Goal: Complete application form: Complete application form

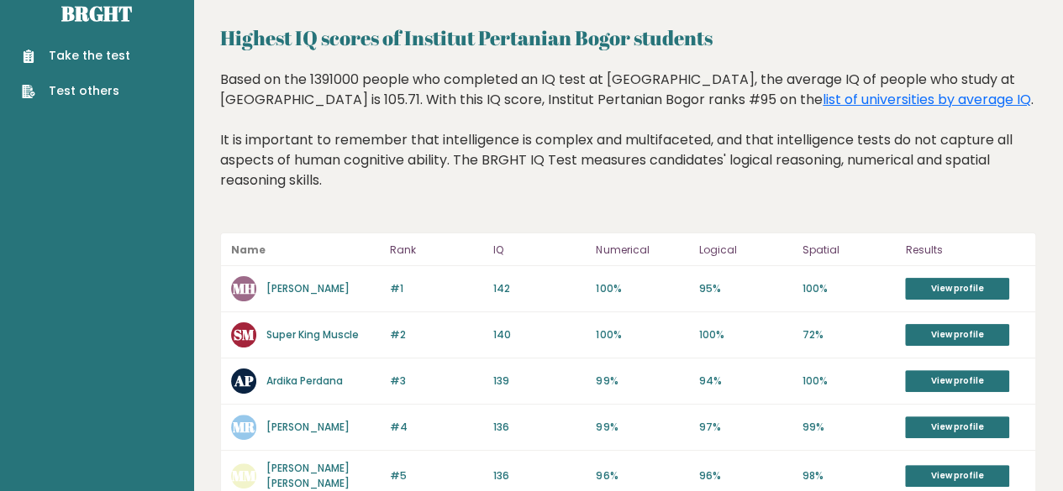
scroll to position [30, 0]
click at [76, 60] on link "Take the test" at bounding box center [76, 55] width 108 height 18
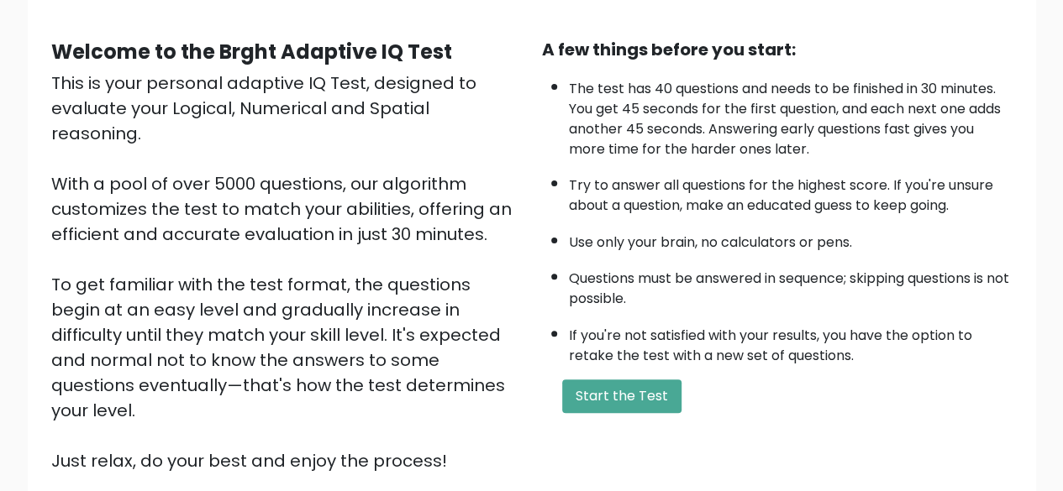
scroll to position [109, 0]
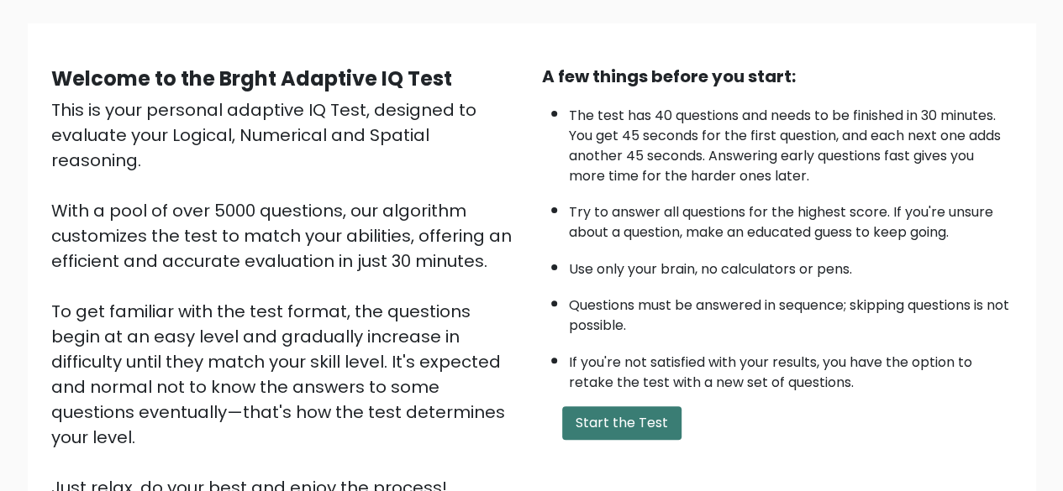
click at [641, 414] on button "Start the Test" at bounding box center [621, 424] width 119 height 34
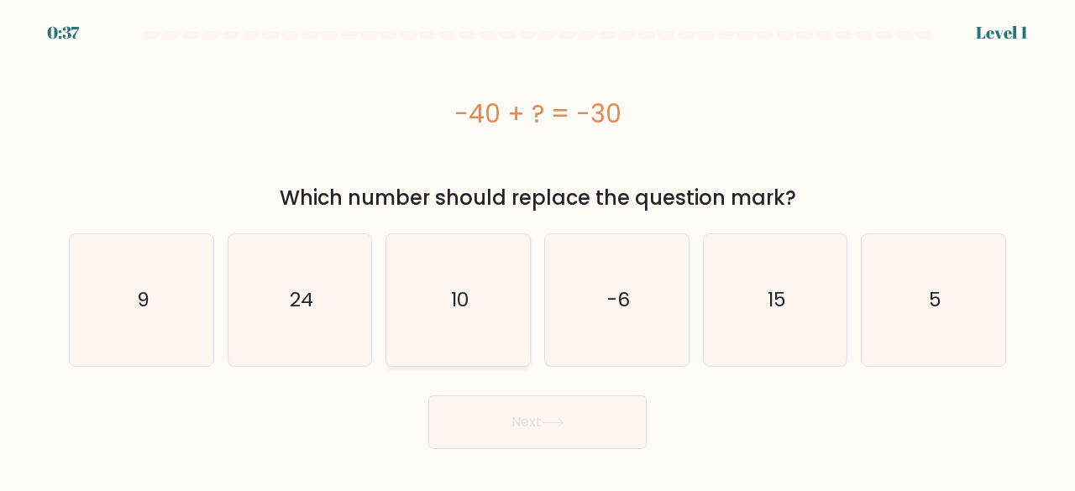
click at [460, 281] on icon "10" at bounding box center [458, 300] width 132 height 132
click at [538, 250] on input "c. 10" at bounding box center [538, 248] width 1 height 4
radio input "true"
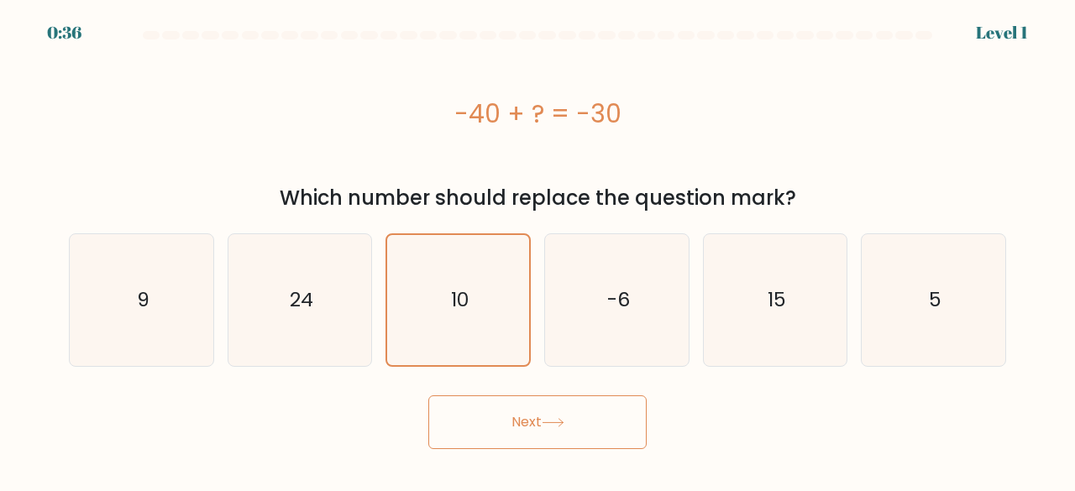
click at [580, 419] on button "Next" at bounding box center [537, 423] width 218 height 54
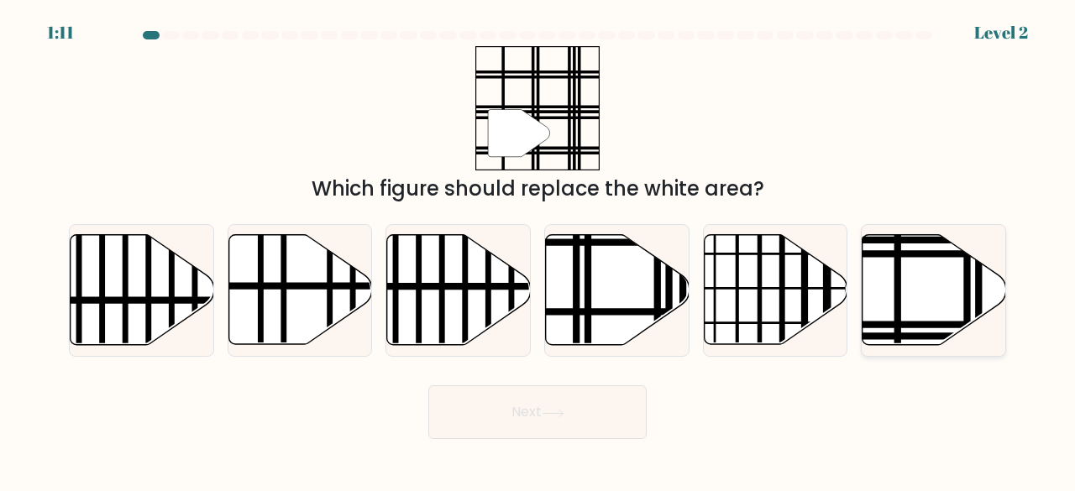
click at [957, 254] on line at bounding box center [977, 254] width 289 height 0
click at [538, 250] on input "f." at bounding box center [538, 248] width 1 height 4
radio input "true"
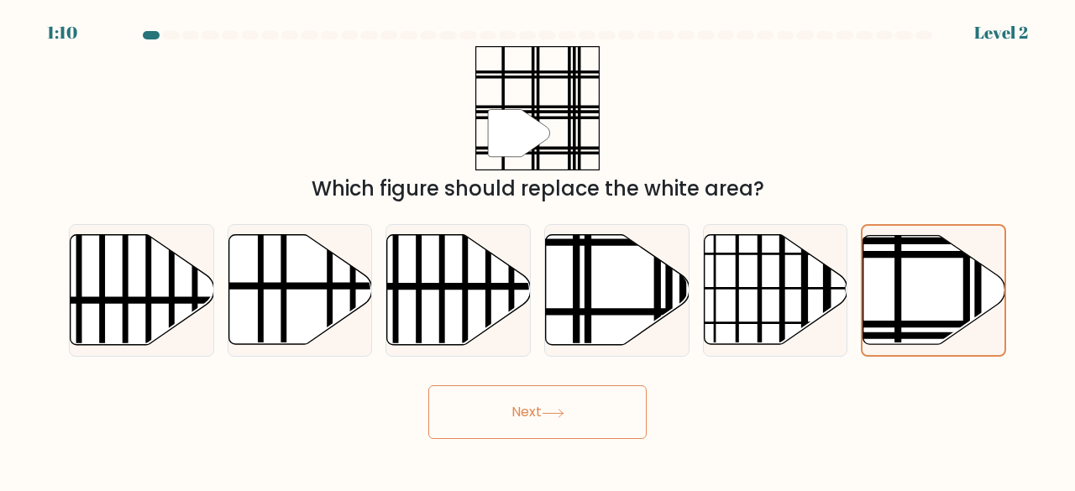
click at [569, 427] on button "Next" at bounding box center [537, 413] width 218 height 54
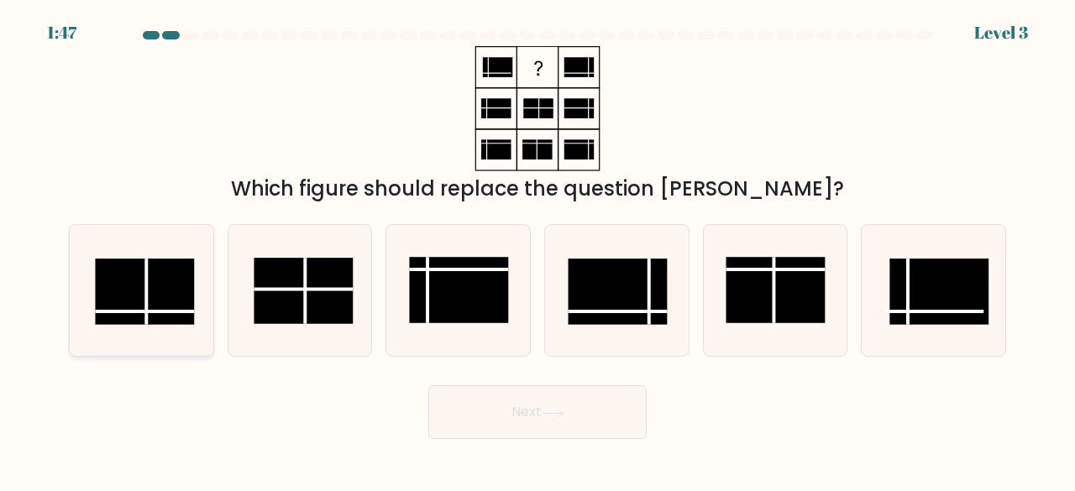
click at [196, 280] on icon at bounding box center [142, 291] width 132 height 132
click at [538, 250] on input "a." at bounding box center [538, 248] width 1 height 4
radio input "true"
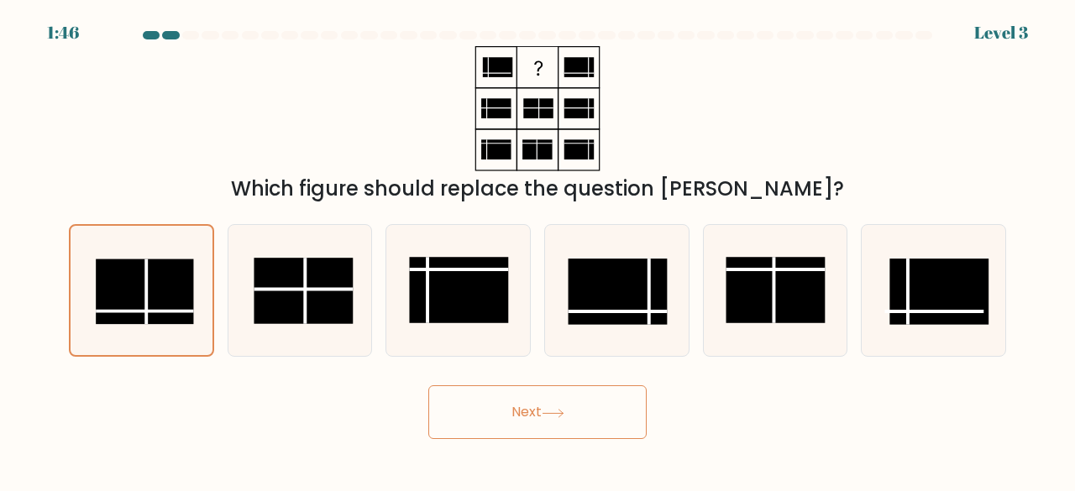
click at [531, 419] on button "Next" at bounding box center [537, 413] width 218 height 54
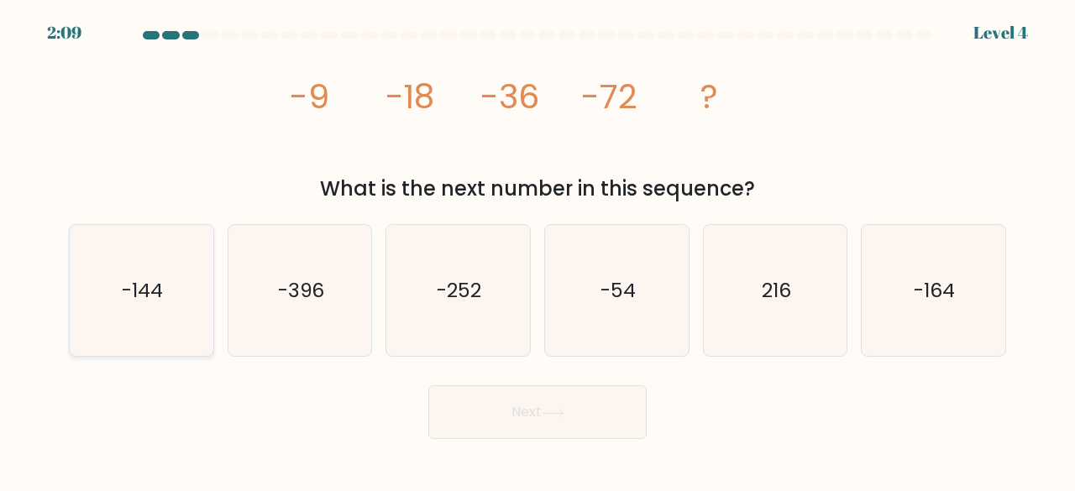
click at [200, 278] on icon "-144" at bounding box center [142, 291] width 132 height 132
click at [538, 250] on input "a. -144" at bounding box center [538, 248] width 1 height 4
radio input "true"
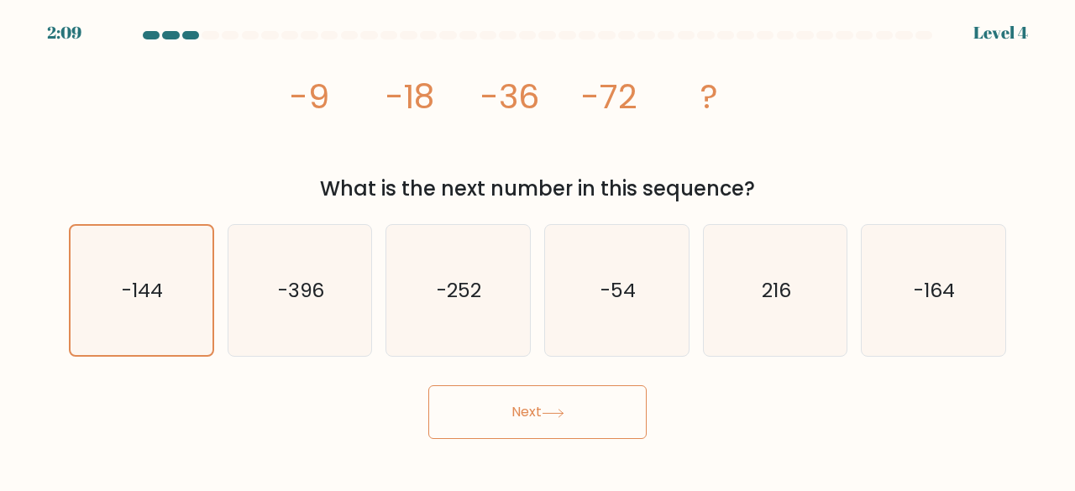
drag, startPoint x: 658, startPoint y: 417, endPoint x: 572, endPoint y: 426, distance: 86.1
click at [638, 422] on div "Next" at bounding box center [538, 408] width 958 height 62
click at [561, 424] on button "Next" at bounding box center [537, 413] width 218 height 54
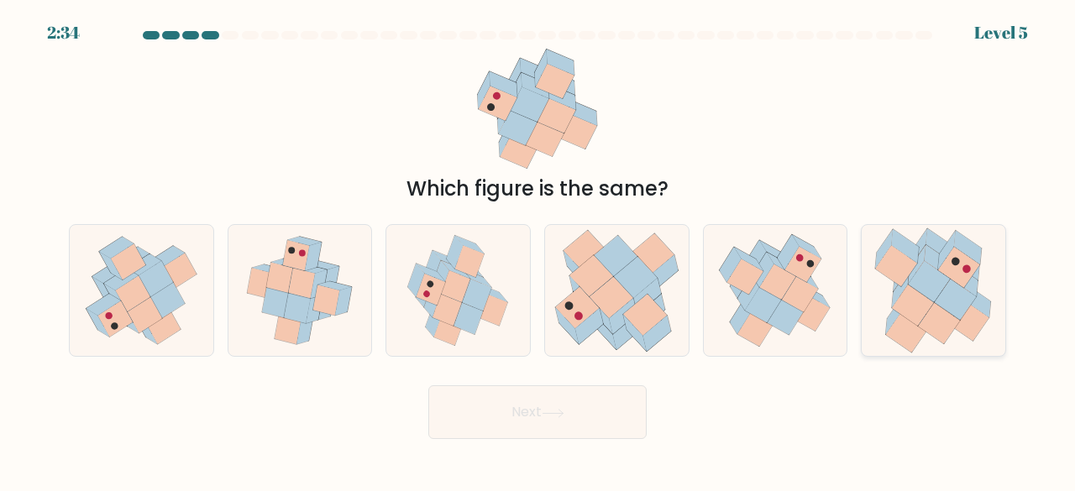
click at [949, 283] on icon at bounding box center [956, 299] width 42 height 41
click at [538, 250] on input "f." at bounding box center [538, 248] width 1 height 4
radio input "true"
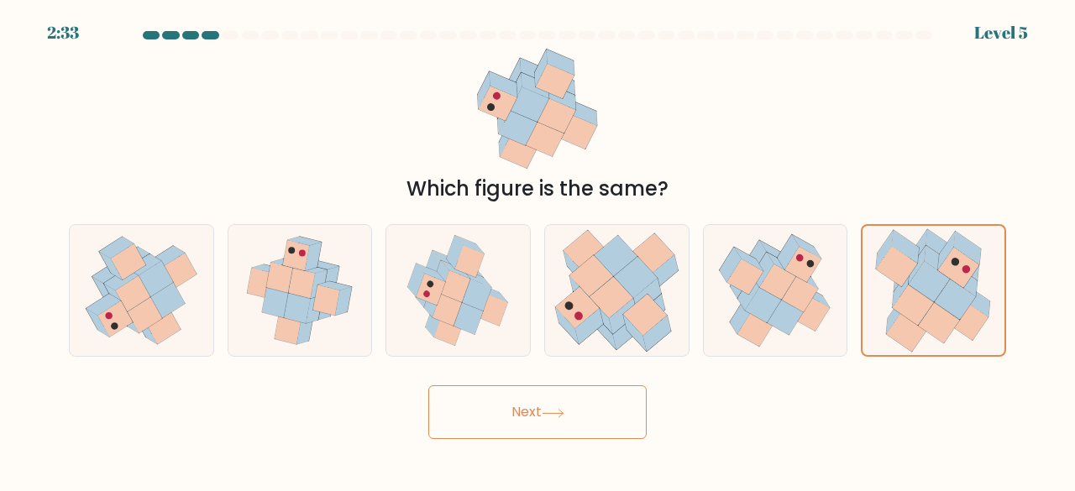
click at [596, 405] on button "Next" at bounding box center [537, 413] width 218 height 54
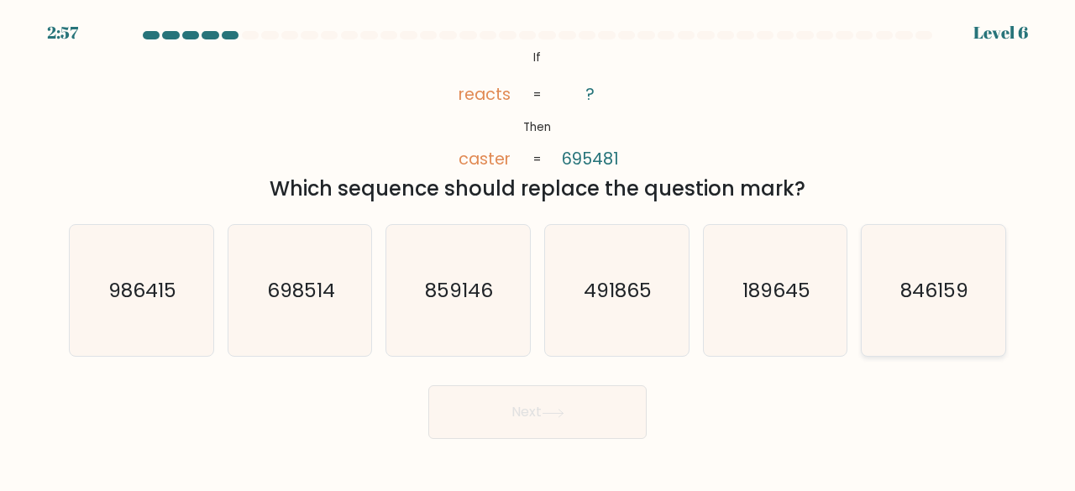
click at [939, 275] on icon "846159" at bounding box center [934, 291] width 132 height 132
click at [538, 250] on input "f. 846159" at bounding box center [538, 248] width 1 height 4
radio input "true"
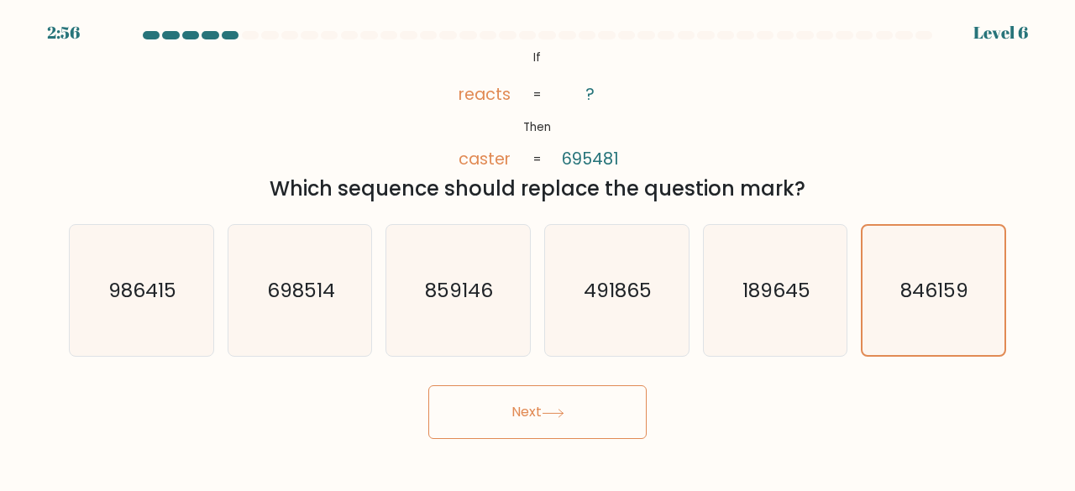
click at [475, 412] on button "Next" at bounding box center [537, 413] width 218 height 54
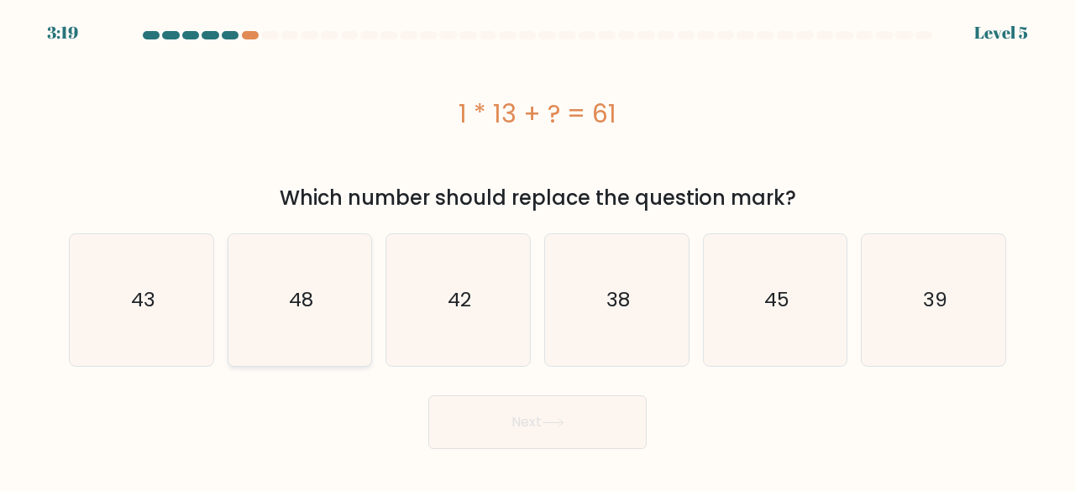
click at [310, 350] on icon "48" at bounding box center [300, 300] width 132 height 132
click at [538, 250] on input "b. 48" at bounding box center [538, 248] width 1 height 4
radio input "true"
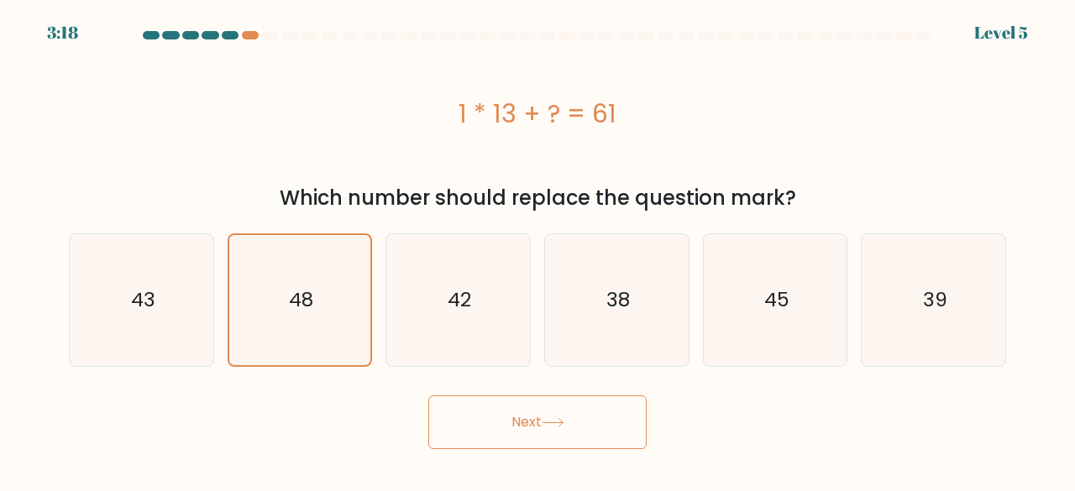
click at [538, 430] on button "Next" at bounding box center [537, 423] width 218 height 54
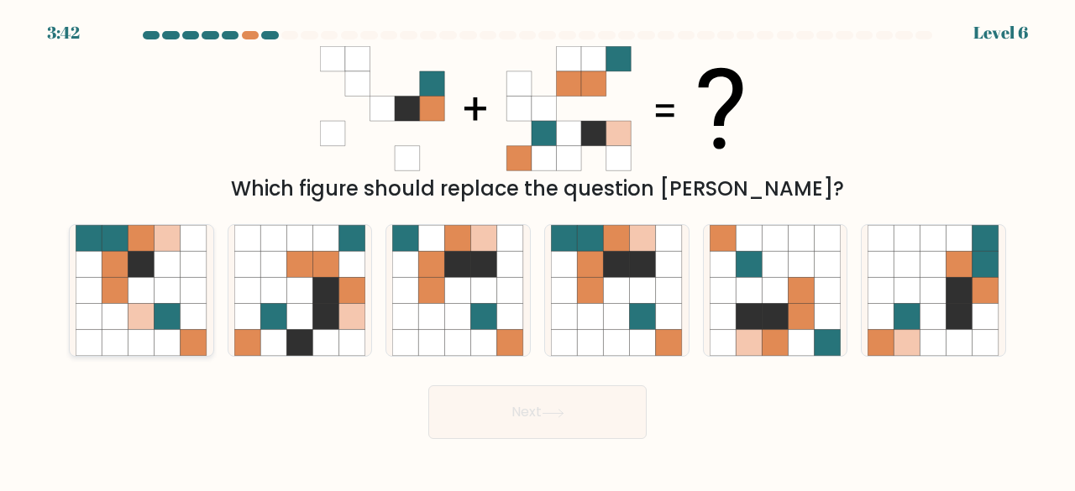
click at [168, 253] on icon at bounding box center [168, 264] width 26 height 26
click at [538, 250] on input "a." at bounding box center [538, 248] width 1 height 4
radio input "true"
click at [569, 400] on button "Next" at bounding box center [537, 413] width 218 height 54
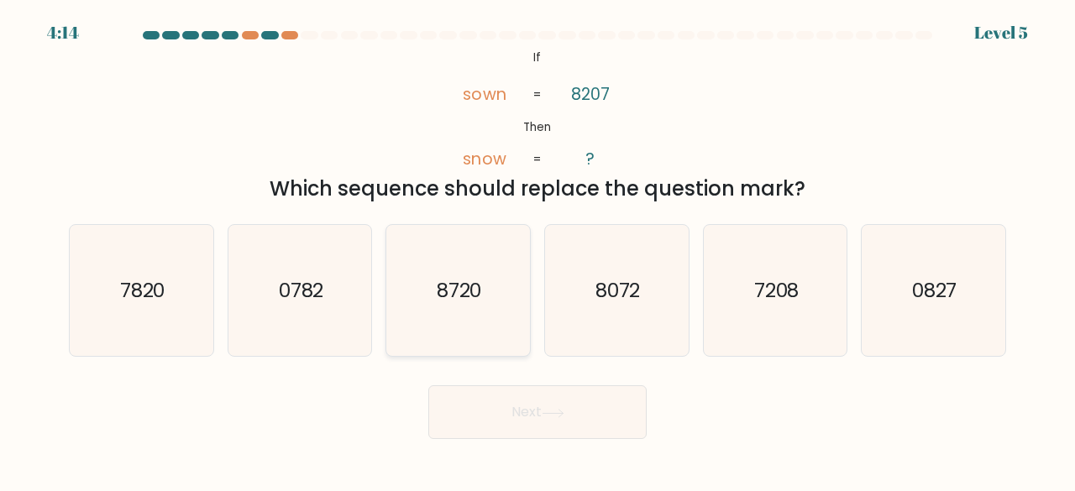
click at [494, 249] on icon "8720" at bounding box center [458, 291] width 132 height 132
click at [538, 249] on input "c. 8720" at bounding box center [538, 248] width 1 height 4
radio input "true"
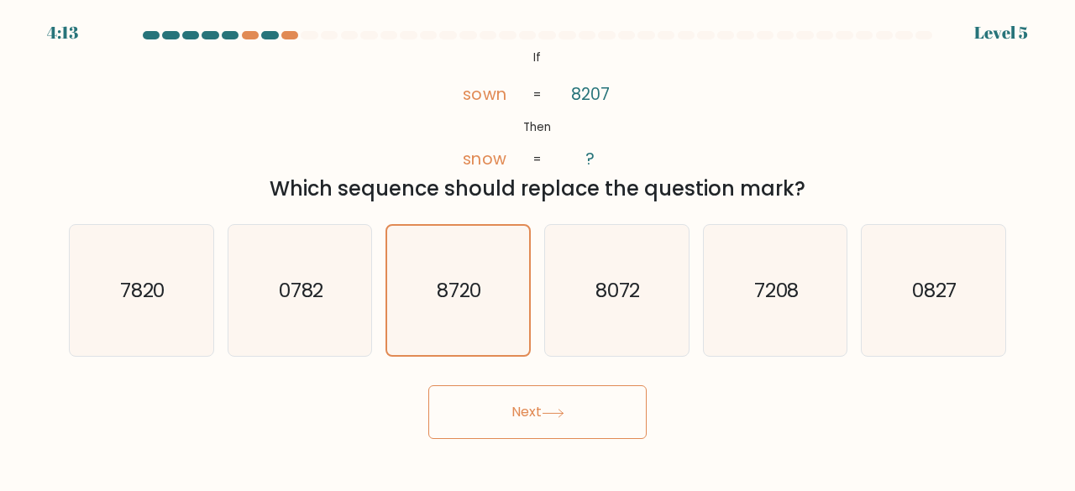
click at [527, 433] on button "Next" at bounding box center [537, 413] width 218 height 54
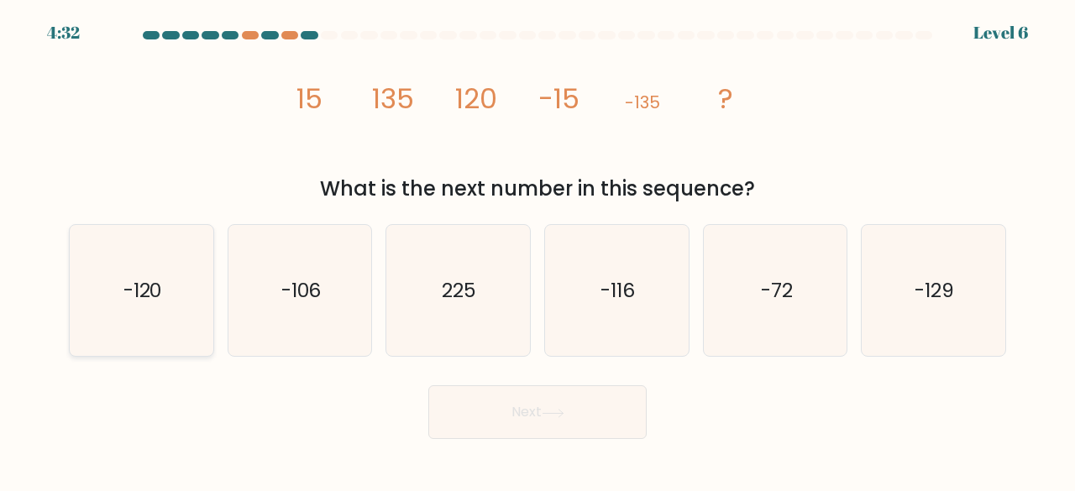
click at [151, 286] on text "-120" at bounding box center [142, 290] width 39 height 28
click at [538, 250] on input "a. -120" at bounding box center [538, 248] width 1 height 4
radio input "true"
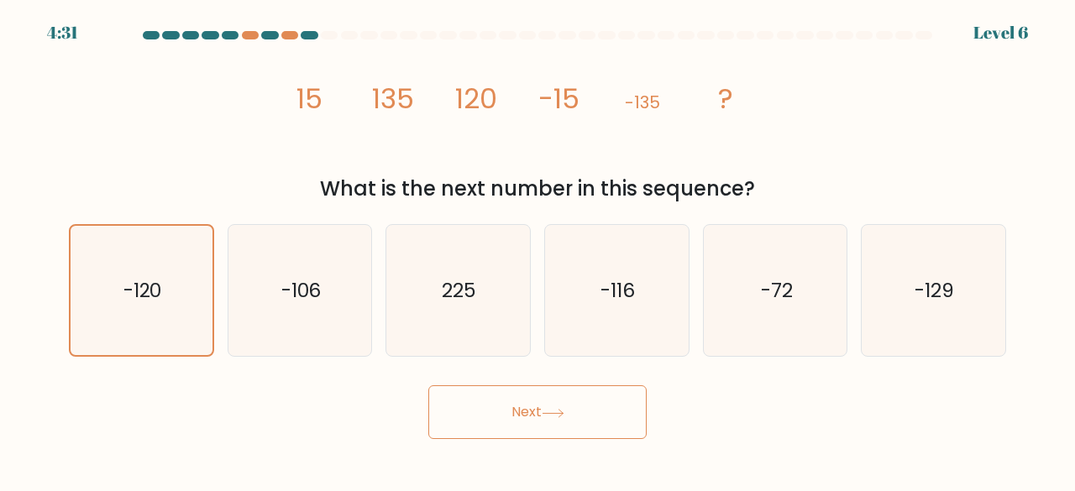
click at [506, 409] on button "Next" at bounding box center [537, 413] width 218 height 54
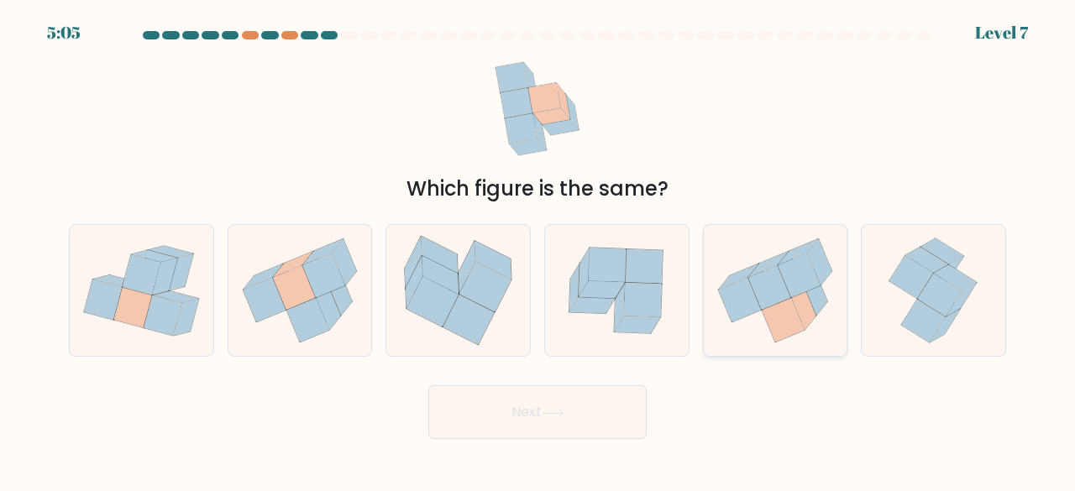
click at [781, 287] on icon at bounding box center [769, 287] width 43 height 45
click at [538, 250] on input "e." at bounding box center [538, 248] width 1 height 4
radio input "true"
click at [591, 403] on button "Next" at bounding box center [537, 413] width 218 height 54
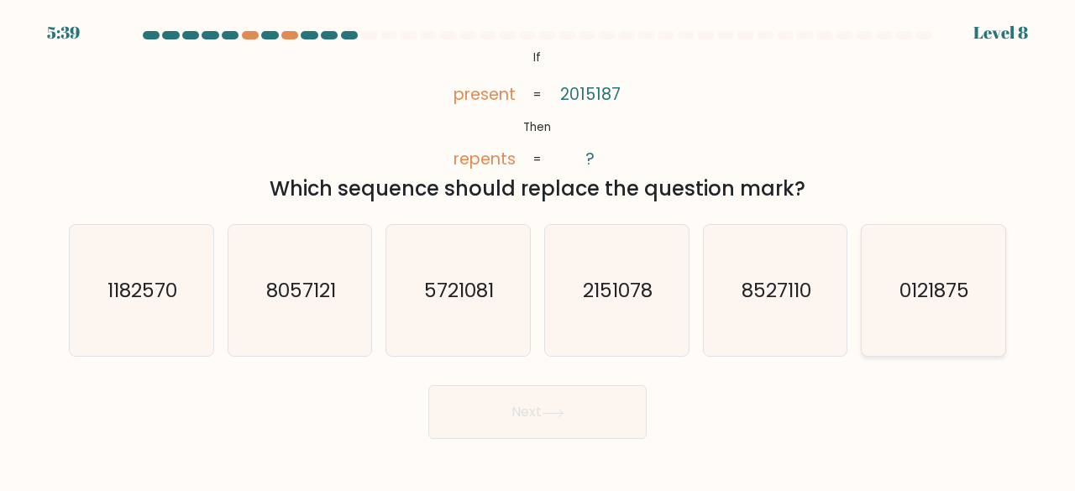
click at [976, 289] on icon "0121875" at bounding box center [934, 291] width 132 height 132
click at [538, 250] on input "f. 0121875" at bounding box center [538, 248] width 1 height 4
radio input "true"
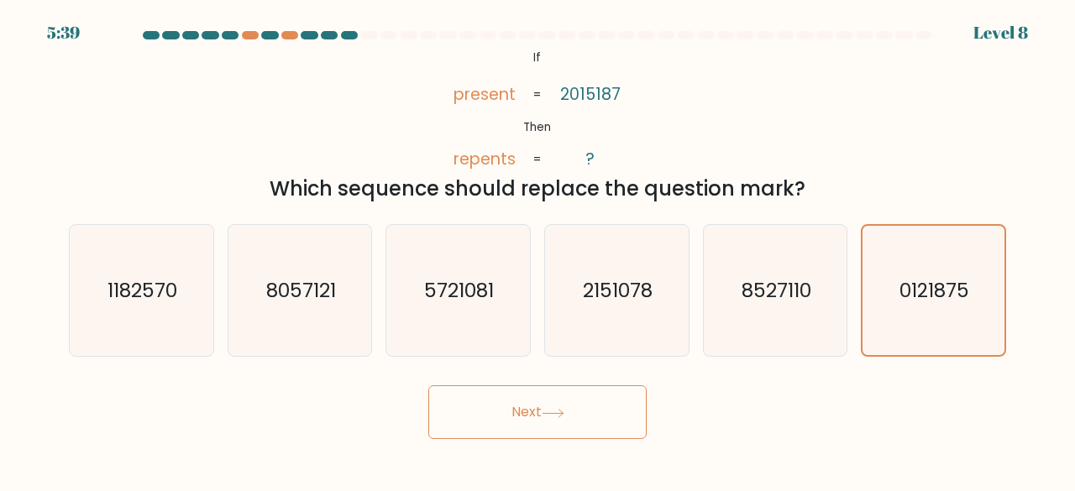
click at [478, 398] on button "Next" at bounding box center [537, 413] width 218 height 54
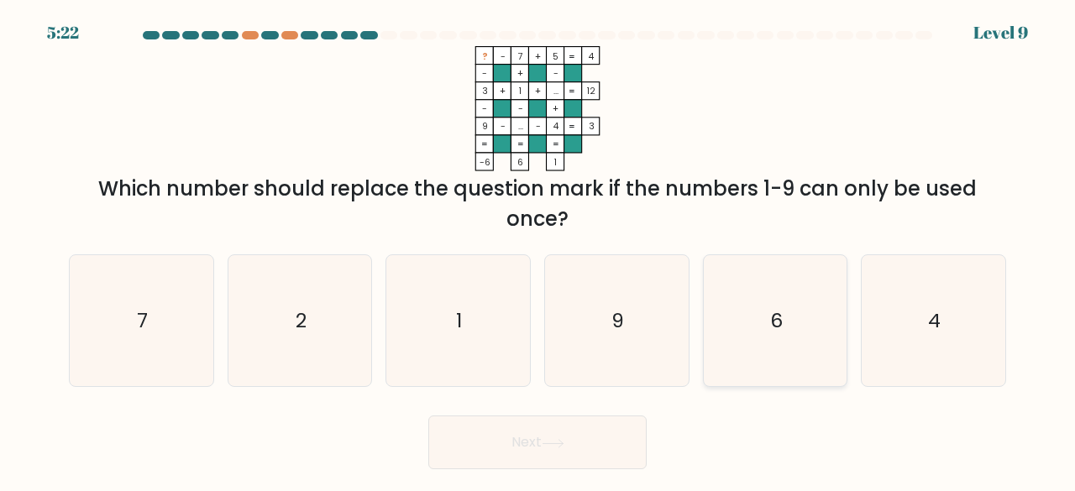
click at [760, 323] on icon "6" at bounding box center [776, 321] width 132 height 132
click at [538, 250] on input "e. 6" at bounding box center [538, 248] width 1 height 4
radio input "true"
click at [581, 446] on button "Next" at bounding box center [537, 443] width 218 height 54
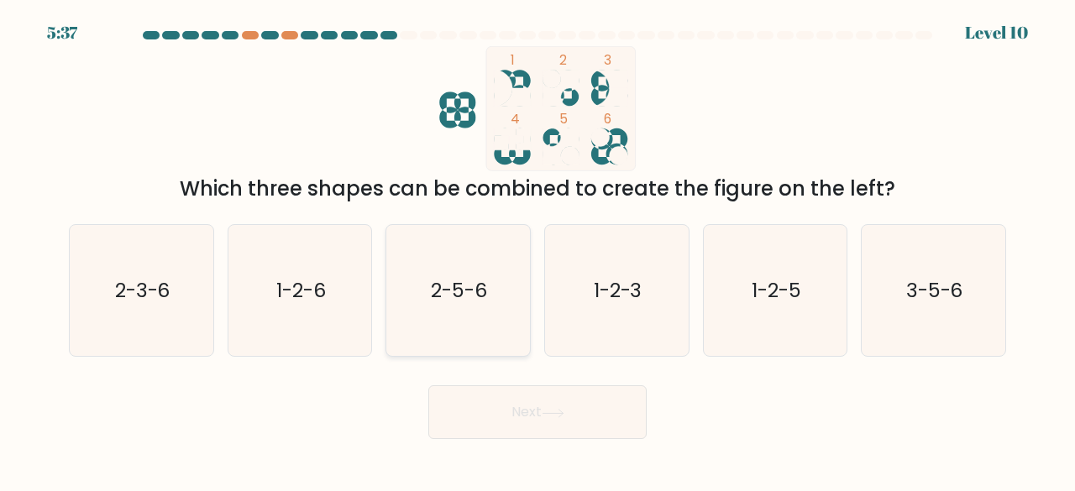
click at [437, 258] on icon "2-5-6" at bounding box center [458, 291] width 132 height 132
click at [538, 250] on input "c. 2-5-6" at bounding box center [538, 248] width 1 height 4
radio input "true"
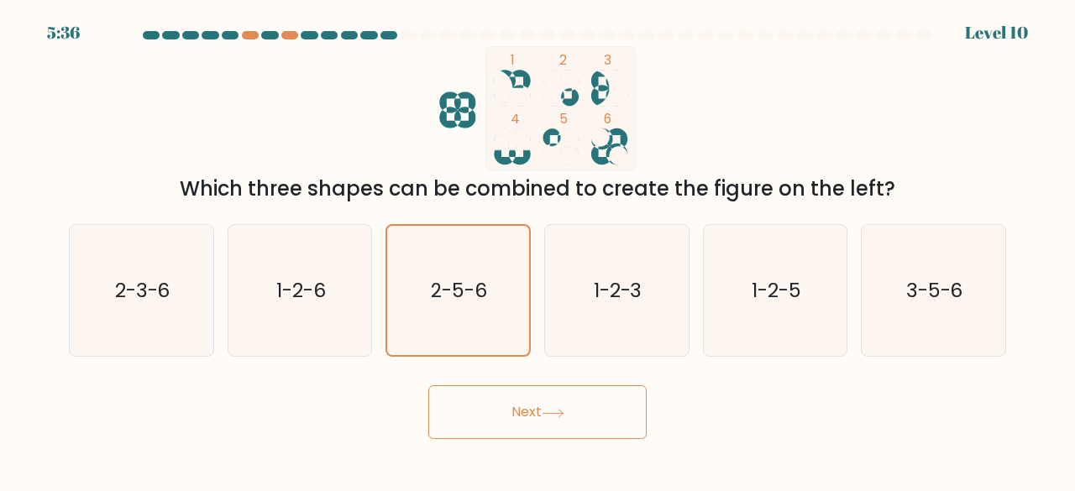
click at [499, 414] on button "Next" at bounding box center [537, 413] width 218 height 54
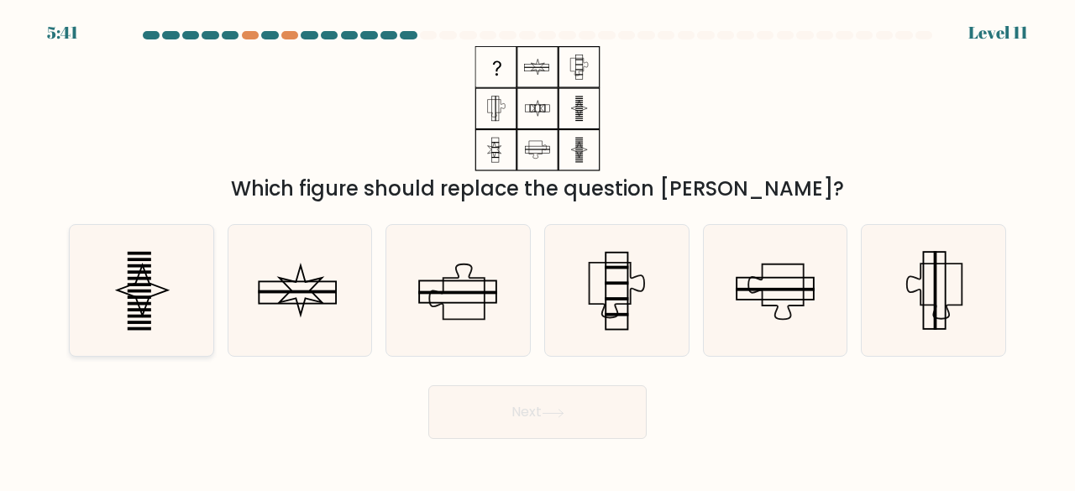
click at [164, 276] on icon at bounding box center [142, 291] width 132 height 132
click at [538, 250] on input "a." at bounding box center [538, 248] width 1 height 4
radio input "true"
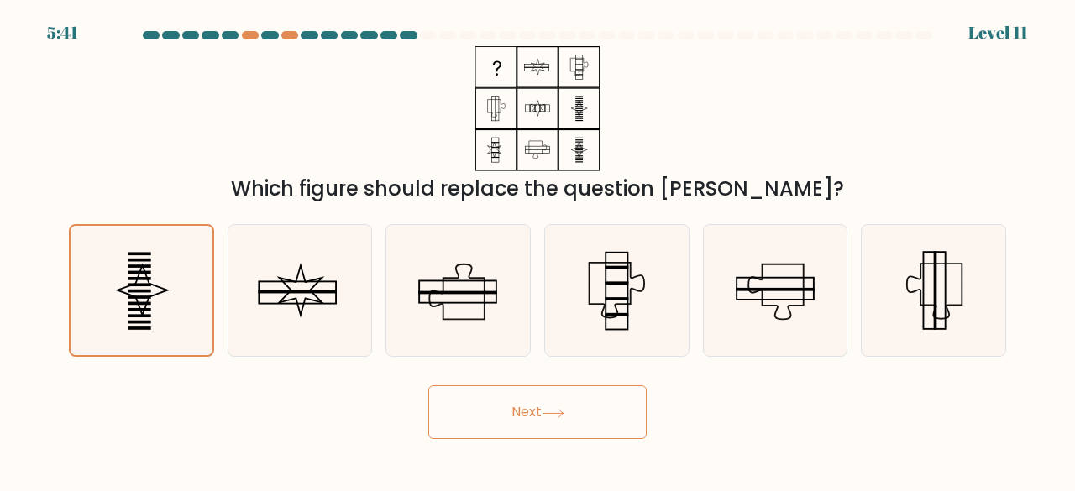
click at [501, 409] on button "Next" at bounding box center [537, 413] width 218 height 54
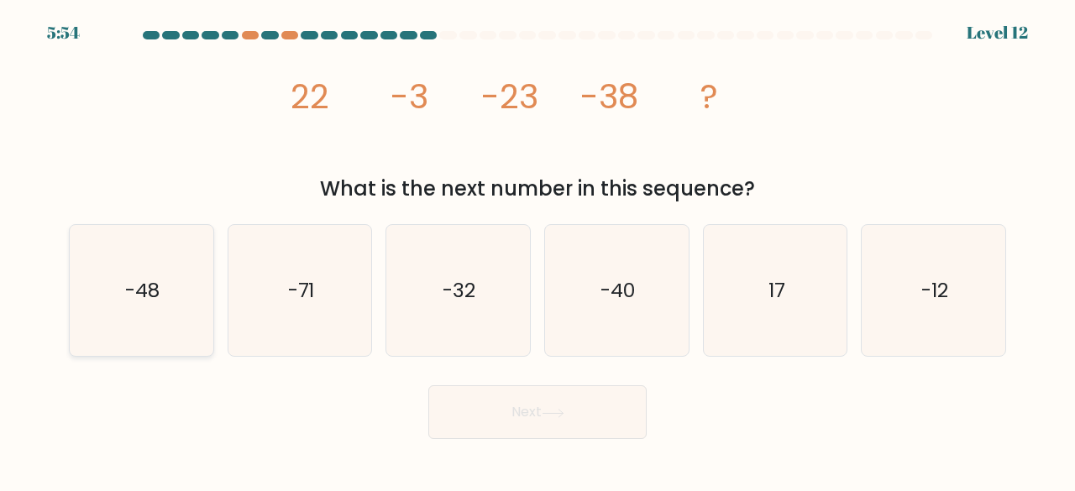
click at [89, 295] on icon "-48" at bounding box center [142, 291] width 132 height 132
click at [538, 250] on input "a. -48" at bounding box center [538, 248] width 1 height 4
radio input "true"
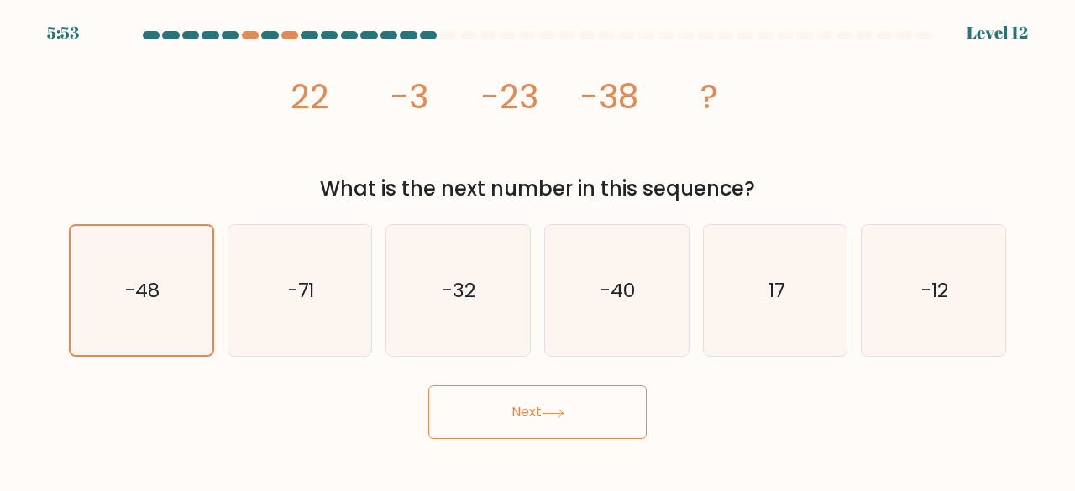
click at [502, 401] on button "Next" at bounding box center [537, 413] width 218 height 54
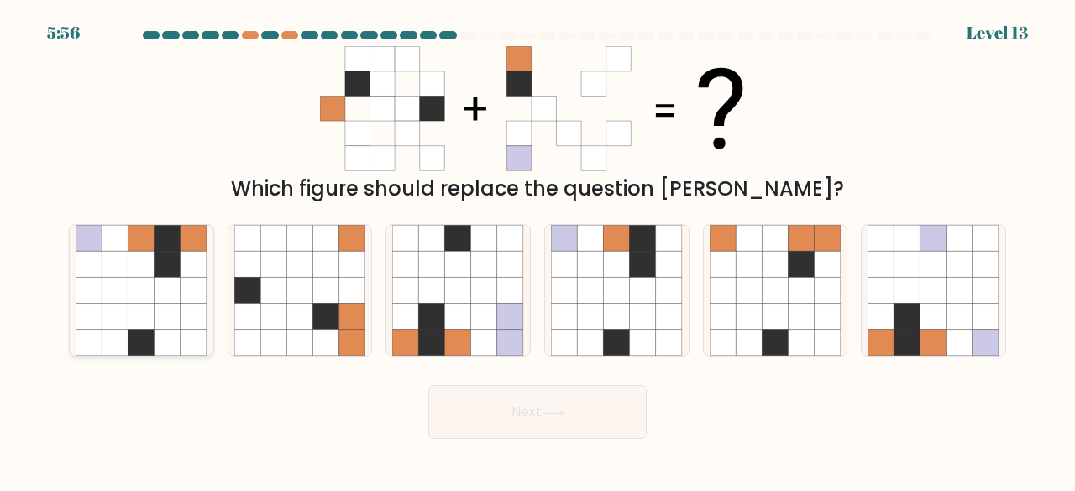
click at [133, 303] on icon at bounding box center [142, 291] width 26 height 26
click at [538, 250] on input "a." at bounding box center [538, 248] width 1 height 4
radio input "true"
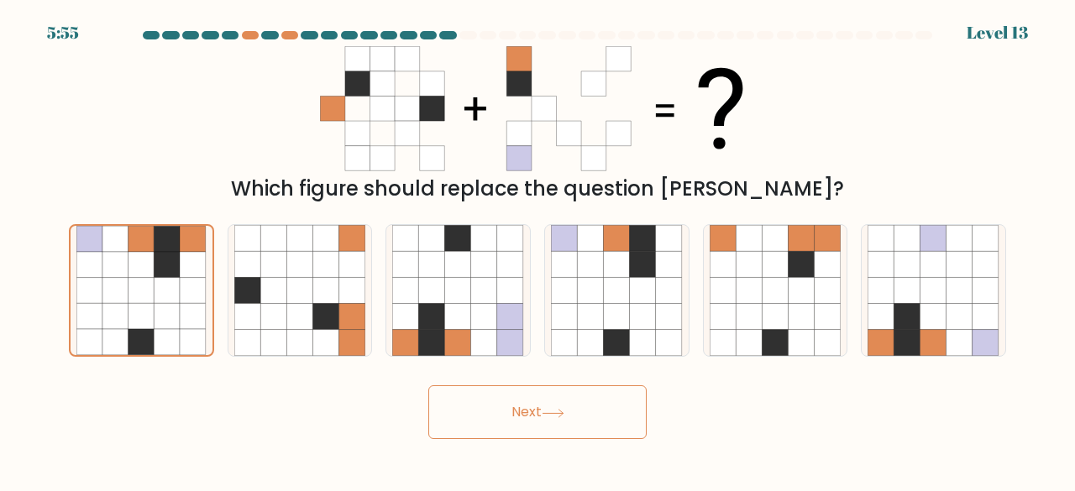
click at [512, 405] on button "Next" at bounding box center [537, 413] width 218 height 54
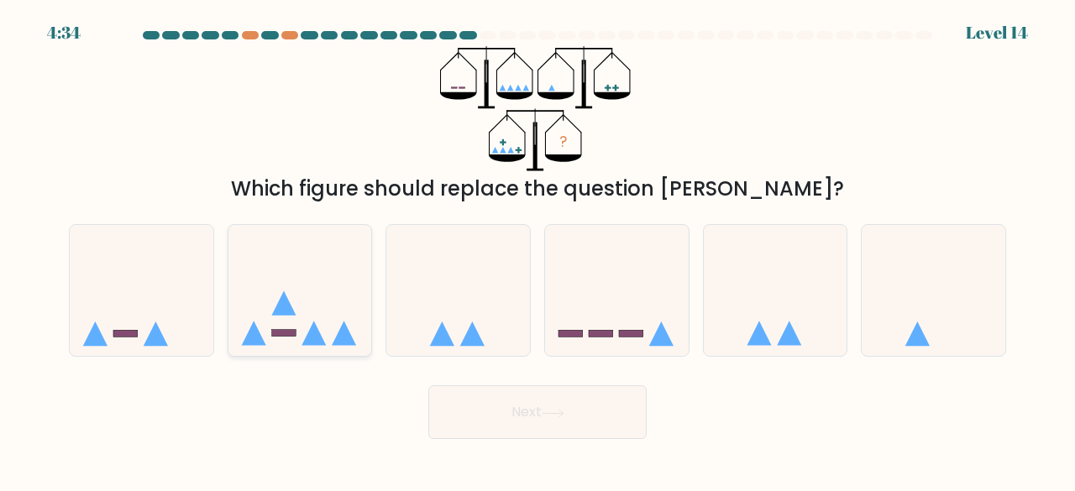
click at [302, 275] on icon at bounding box center [300, 290] width 144 height 118
click at [538, 250] on input "b." at bounding box center [538, 248] width 1 height 4
radio input "true"
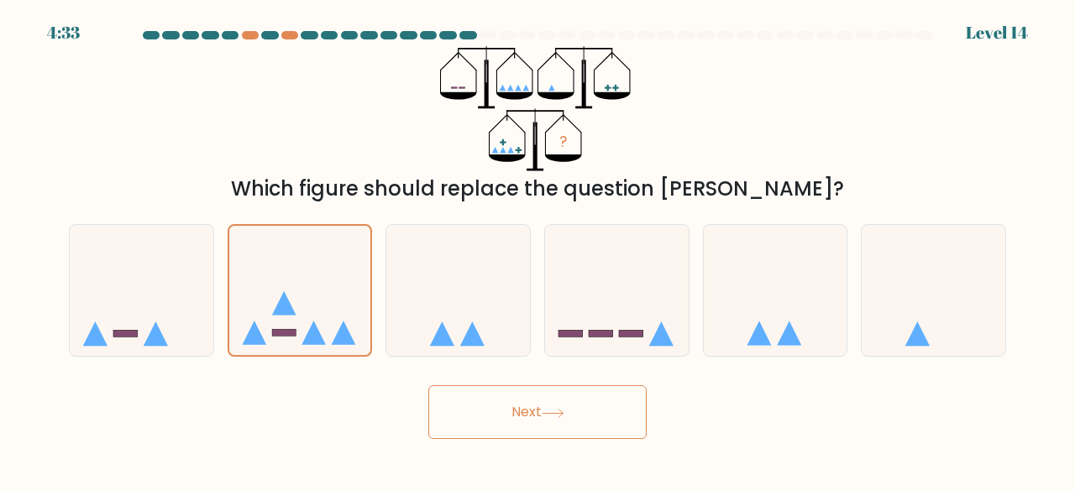
click at [496, 433] on button "Next" at bounding box center [537, 413] width 218 height 54
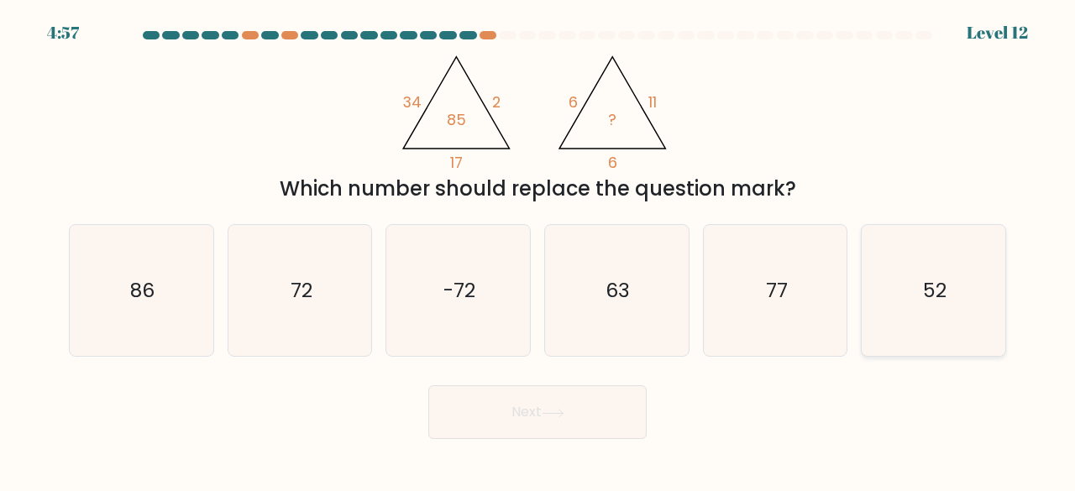
click at [885, 257] on icon "52" at bounding box center [934, 291] width 132 height 132
click at [538, 250] on input "f. 52" at bounding box center [538, 248] width 1 height 4
radio input "true"
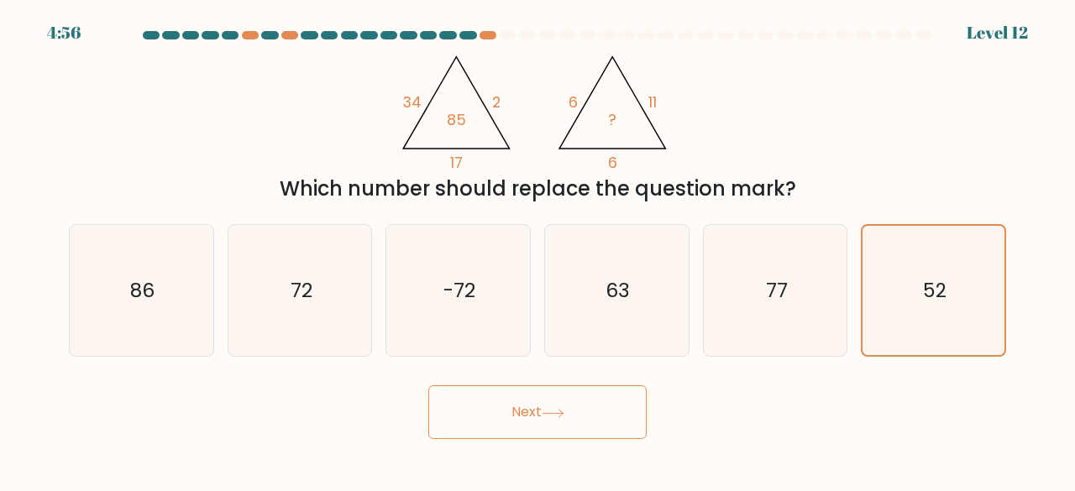
click at [499, 426] on button "Next" at bounding box center [537, 413] width 218 height 54
